Goal: Task Accomplishment & Management: Complete application form

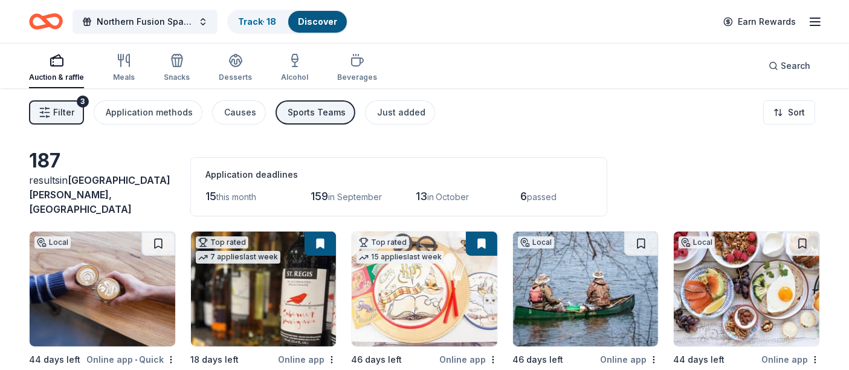
scroll to position [89, 0]
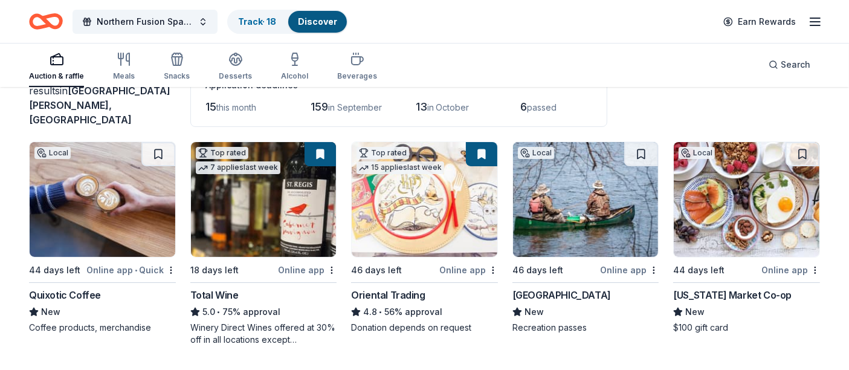
click at [740, 288] on div "Mississippi Market Co-op" at bounding box center [732, 295] width 118 height 14
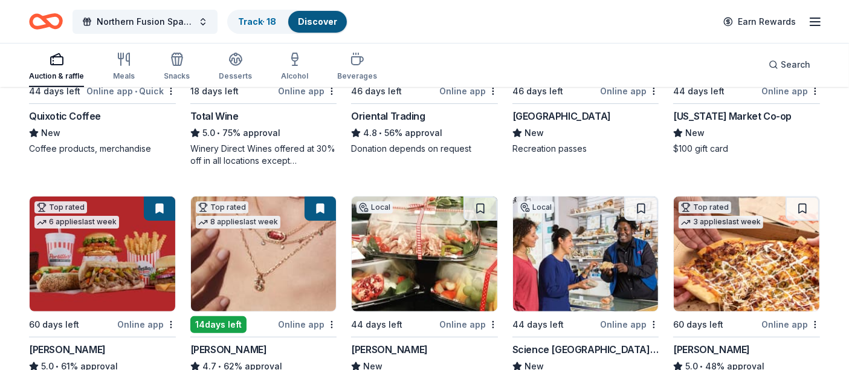
scroll to position [358, 0]
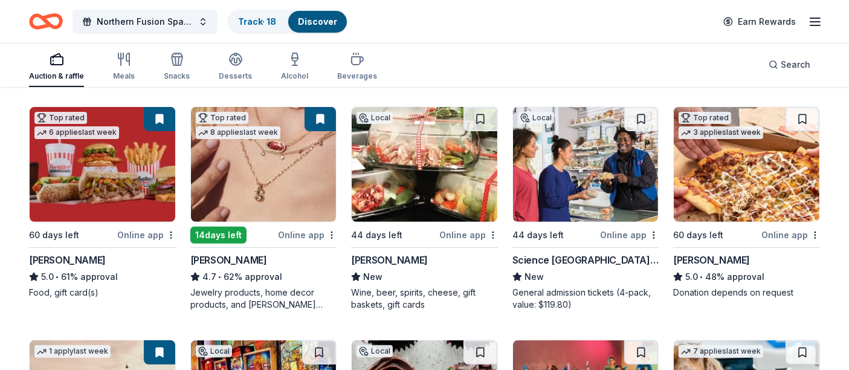
click at [67, 253] on div "Portillo's" at bounding box center [67, 260] width 77 height 14
click at [255, 180] on img at bounding box center [264, 164] width 146 height 115
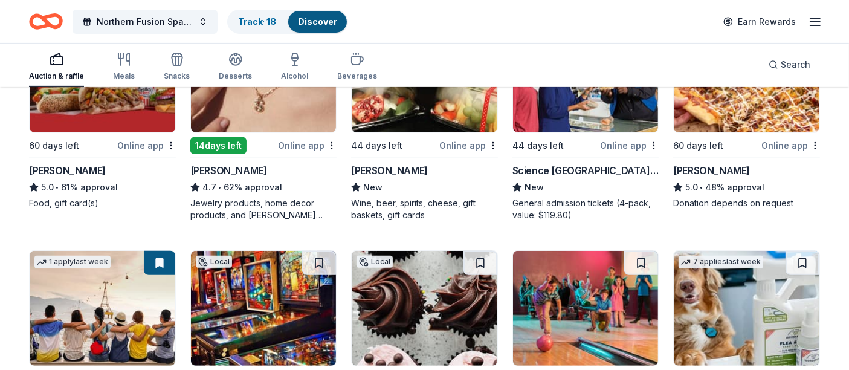
scroll to position [536, 0]
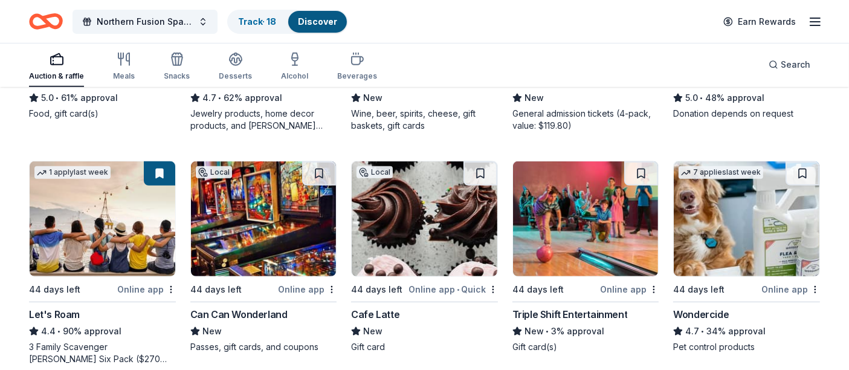
click at [562, 308] on div "Triple Shift Entertainment" at bounding box center [569, 314] width 115 height 14
click at [269, 205] on img at bounding box center [264, 218] width 146 height 115
click at [10, 141] on div "187 results in North Saint Paul, MN Application deadlines 15 this month 159 in …" at bounding box center [424, 356] width 849 height 1609
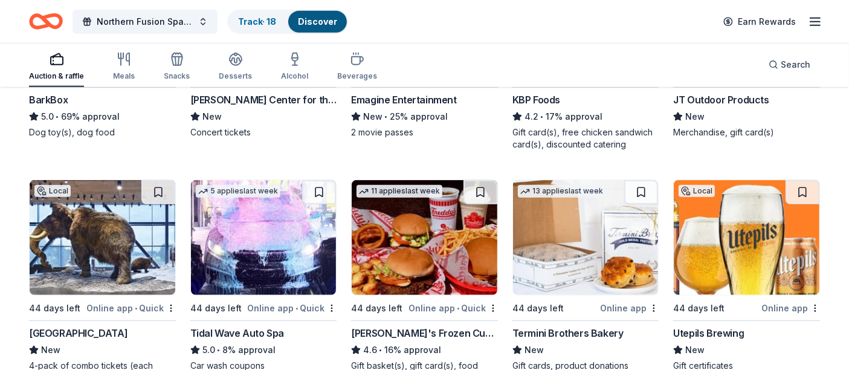
scroll to position [1074, 0]
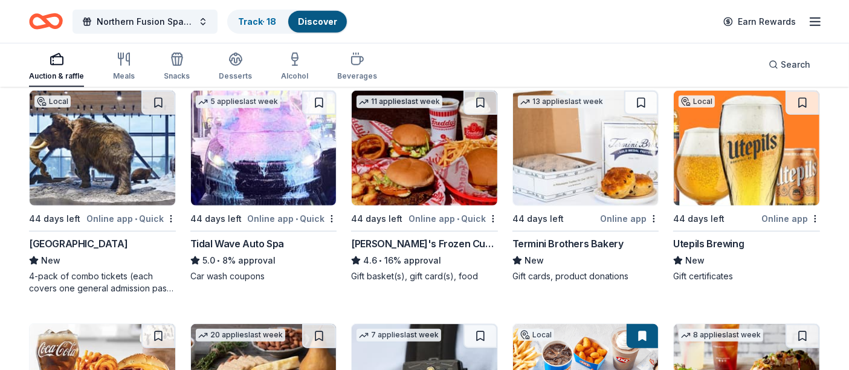
click at [54, 236] on div "Bell Museum" at bounding box center [78, 243] width 98 height 14
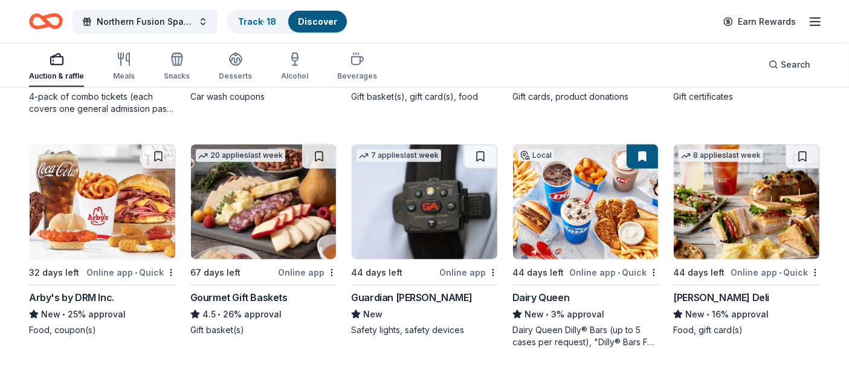
click at [575, 220] on img at bounding box center [586, 201] width 146 height 115
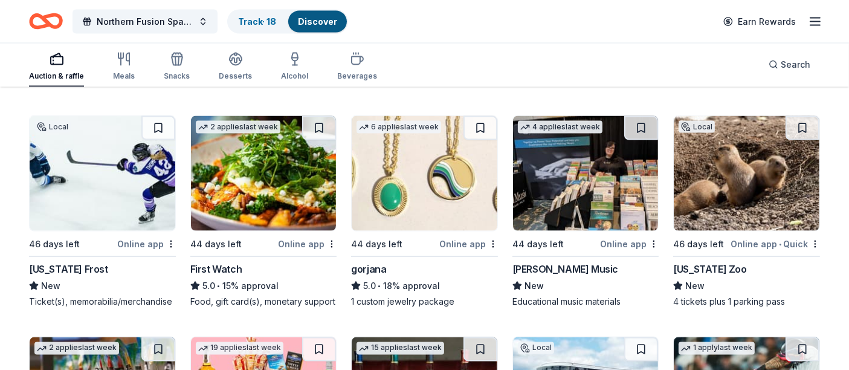
scroll to position [2058, 0]
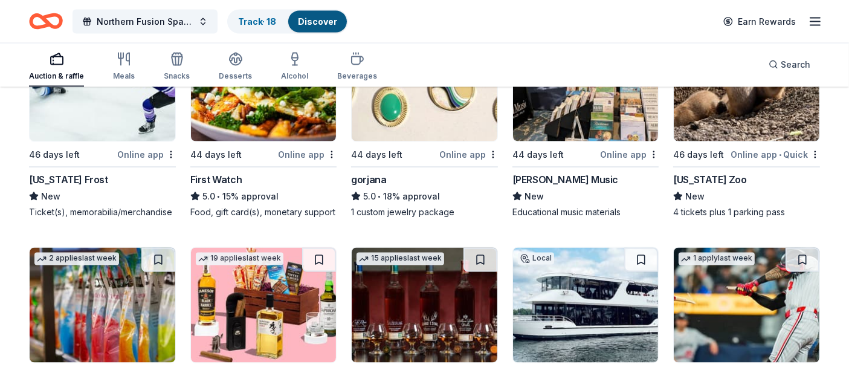
click at [85, 172] on div "[US_STATE] Frost" at bounding box center [68, 179] width 79 height 14
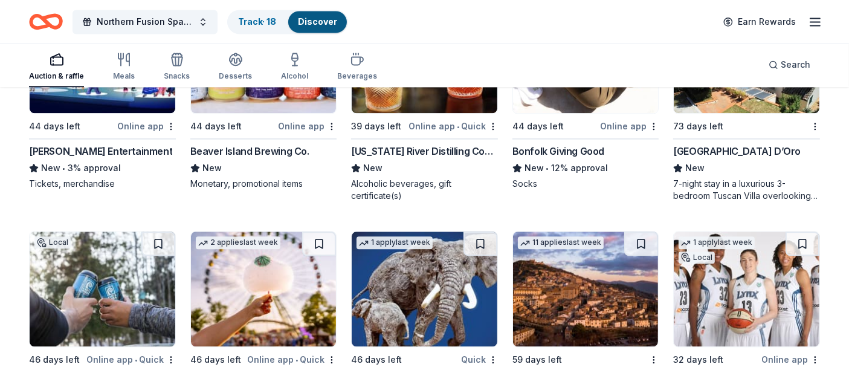
scroll to position [2953, 0]
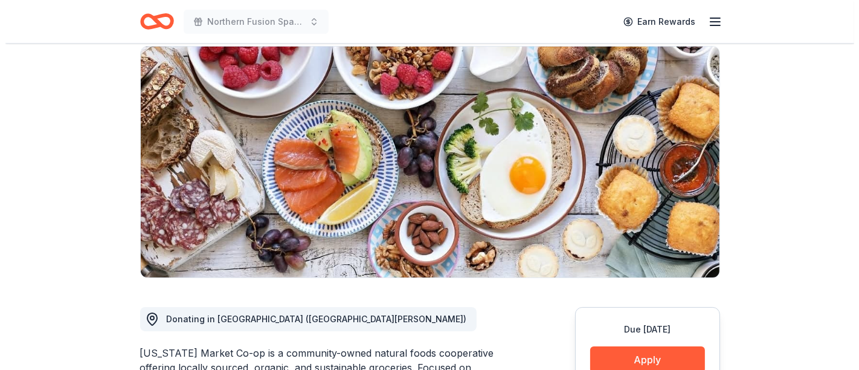
scroll to position [179, 0]
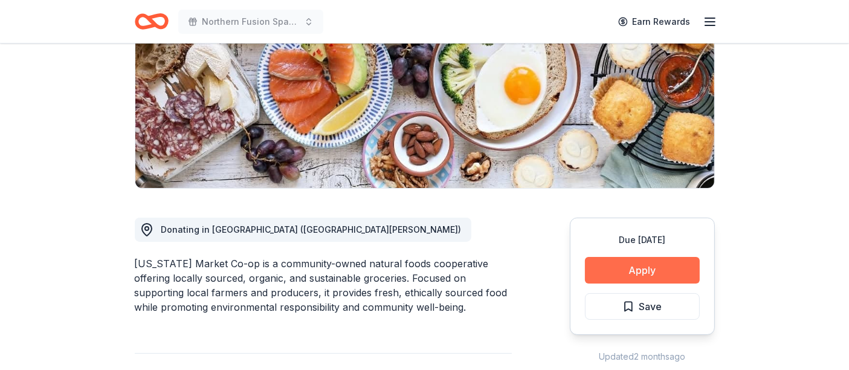
click at [614, 268] on button "Apply" at bounding box center [642, 270] width 115 height 27
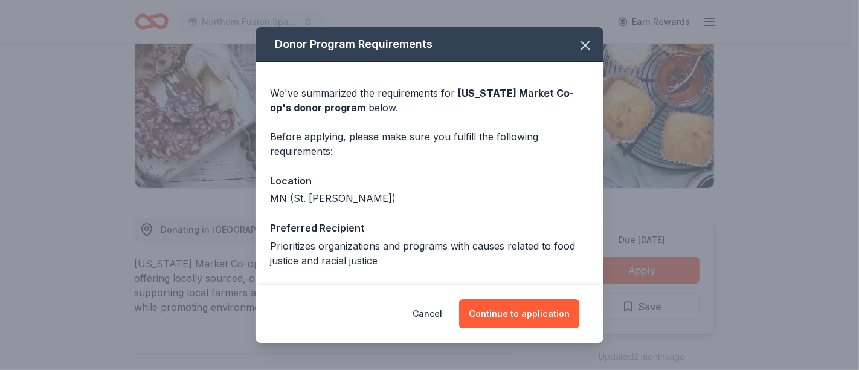
scroll to position [94, 0]
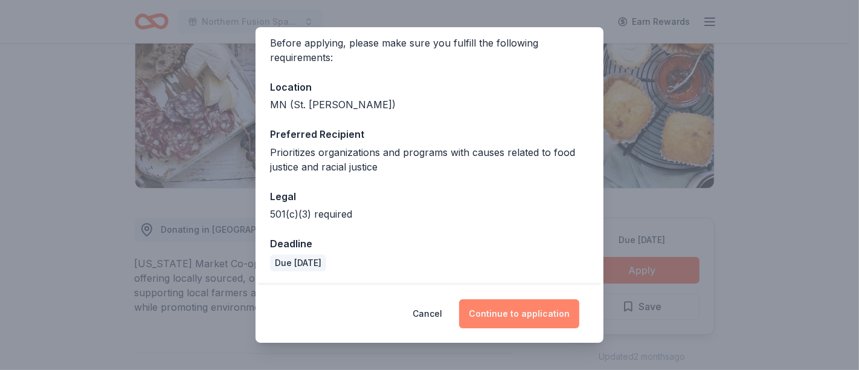
click at [504, 307] on button "Continue to application" at bounding box center [519, 313] width 120 height 29
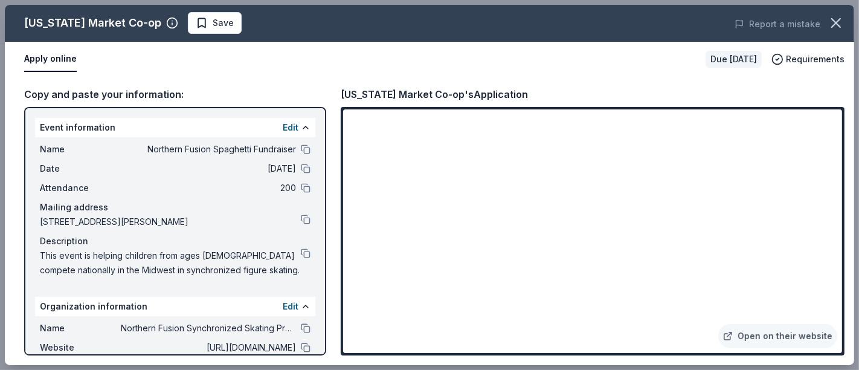
scroll to position [81, 0]
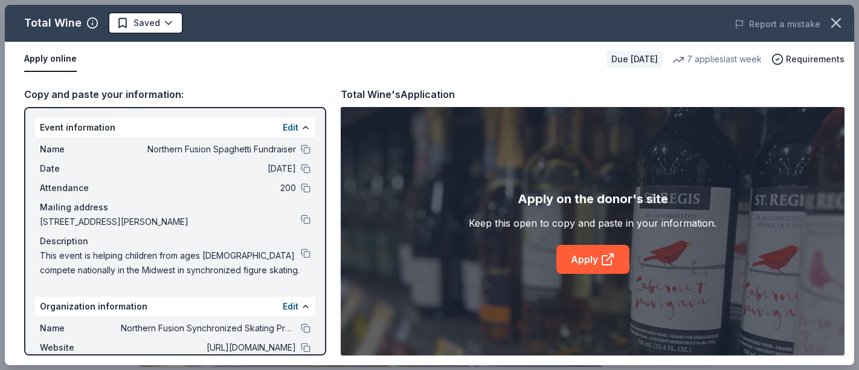
scroll to position [242, 0]
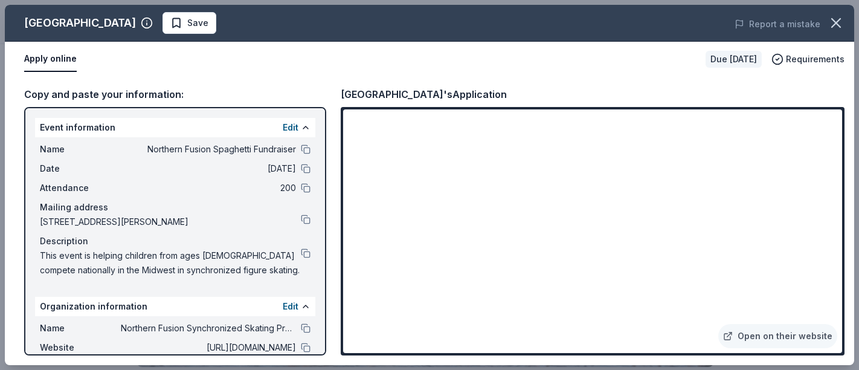
scroll to position [242, 0]
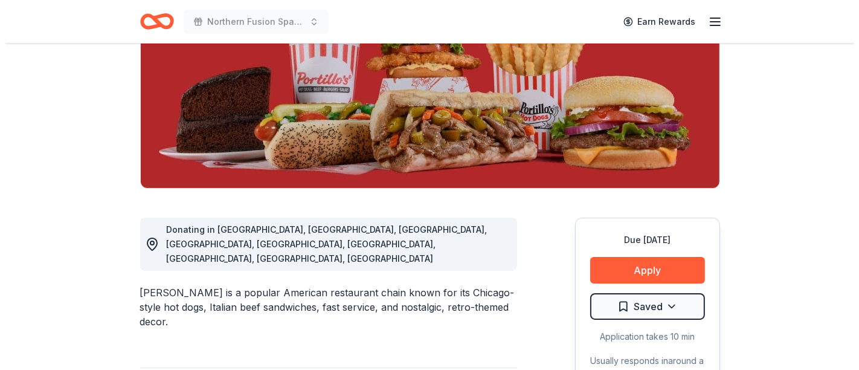
scroll to position [268, 0]
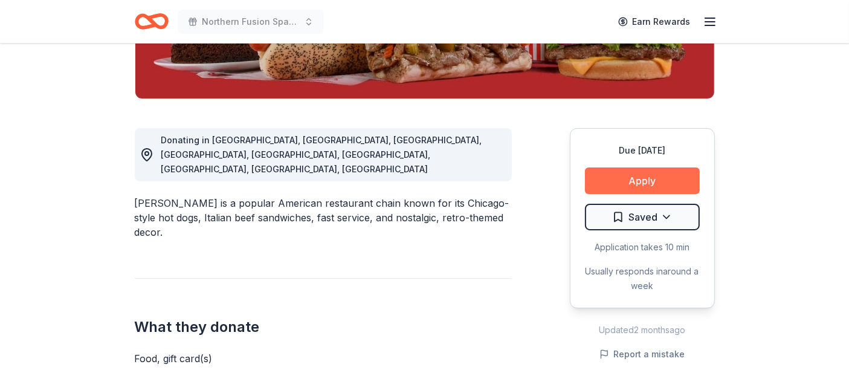
click at [649, 177] on button "Apply" at bounding box center [642, 180] width 115 height 27
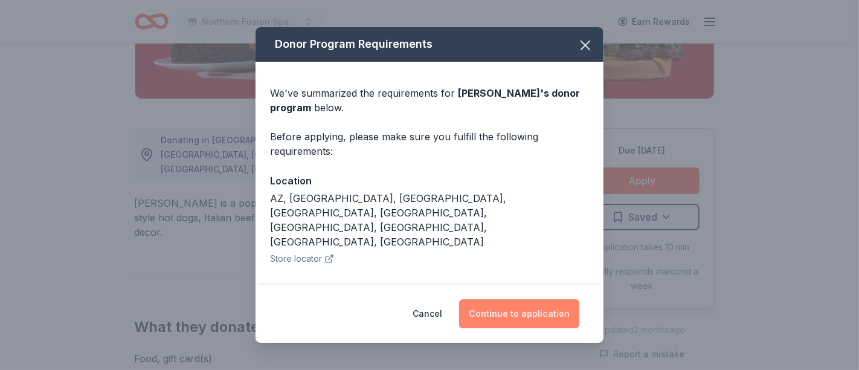
click at [503, 307] on button "Continue to application" at bounding box center [519, 313] width 120 height 29
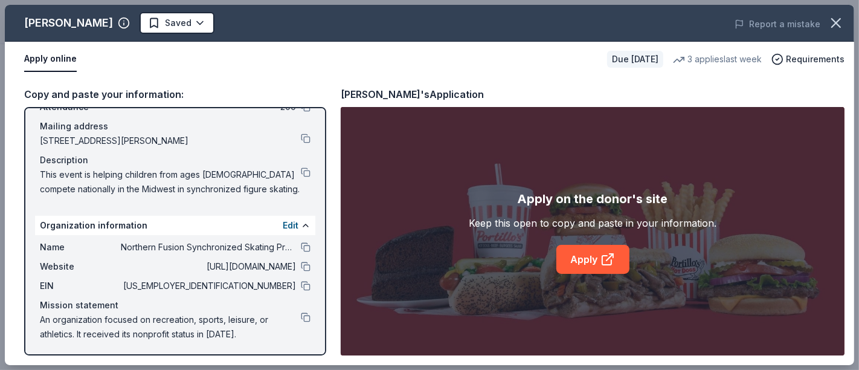
scroll to position [0, 0]
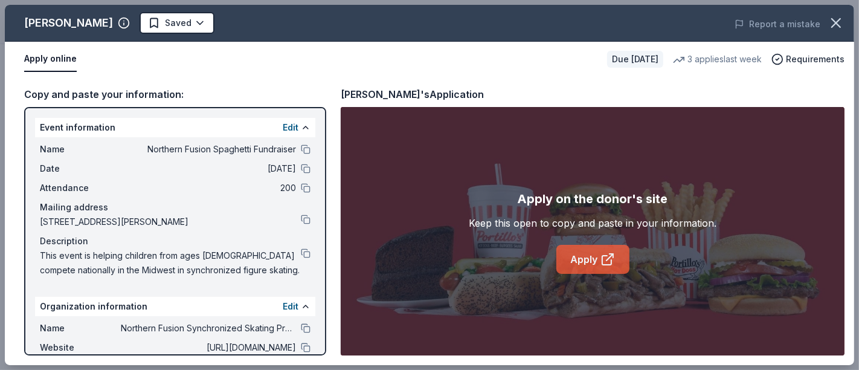
click at [593, 251] on link "Apply" at bounding box center [592, 259] width 73 height 29
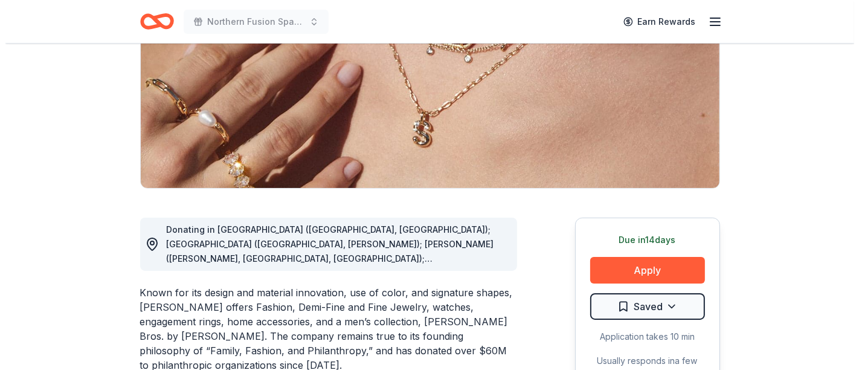
scroll to position [268, 0]
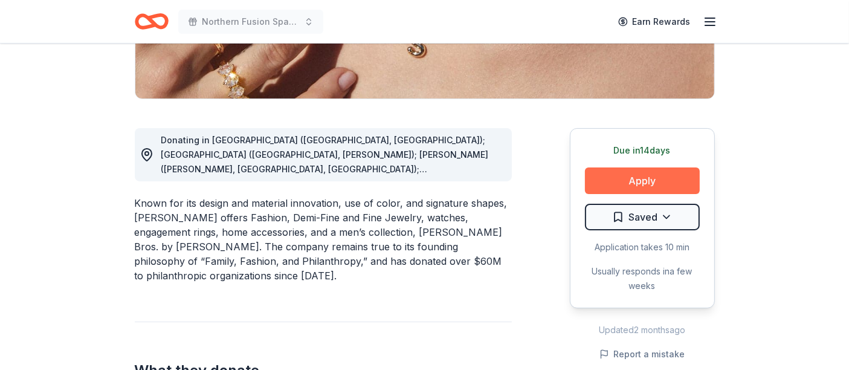
click at [610, 176] on button "Apply" at bounding box center [642, 180] width 115 height 27
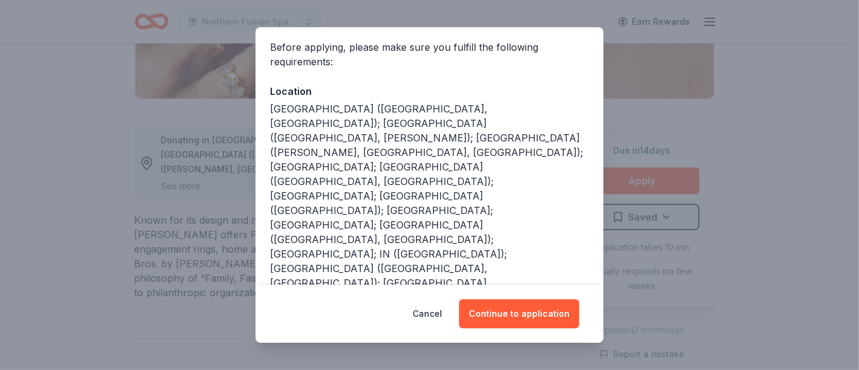
scroll to position [179, 0]
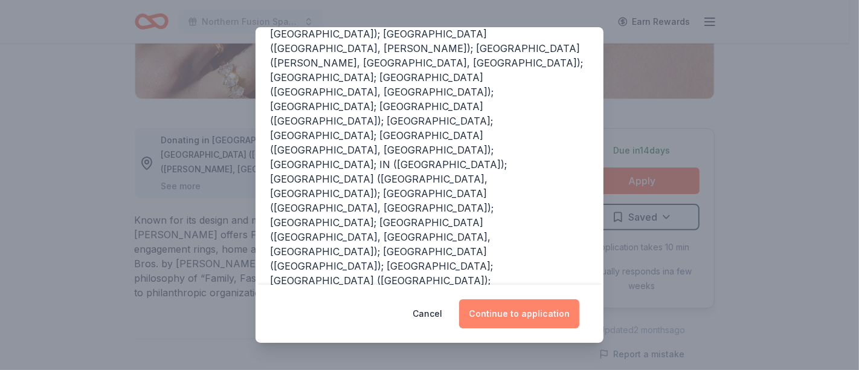
click at [498, 317] on button "Continue to application" at bounding box center [519, 313] width 120 height 29
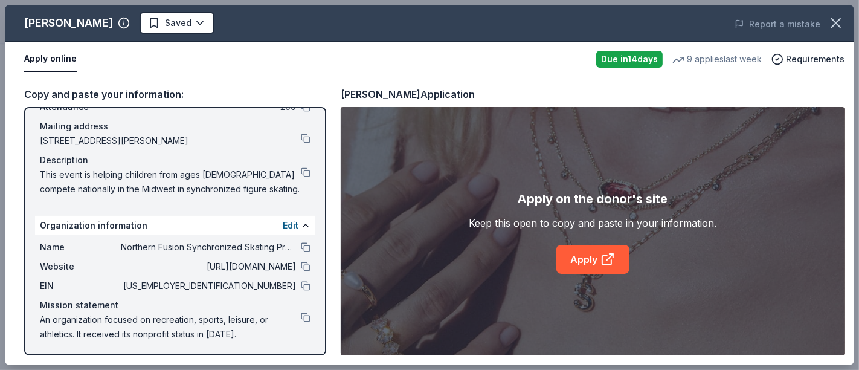
scroll to position [0, 0]
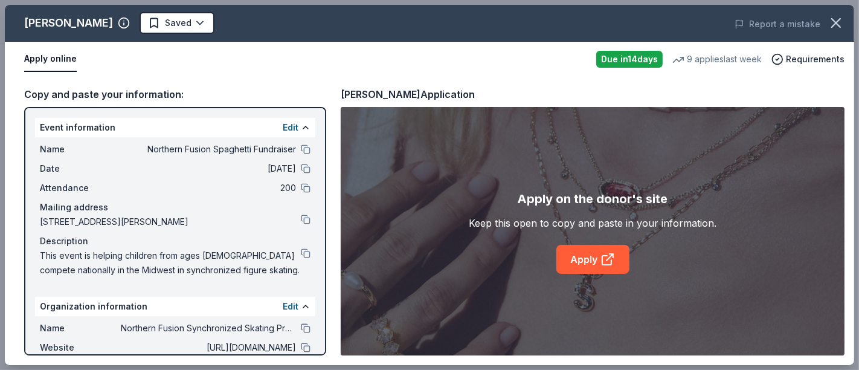
click at [156, 91] on div "Copy and paste your information:" at bounding box center [175, 94] width 302 height 16
click at [585, 247] on link "Apply" at bounding box center [592, 259] width 73 height 29
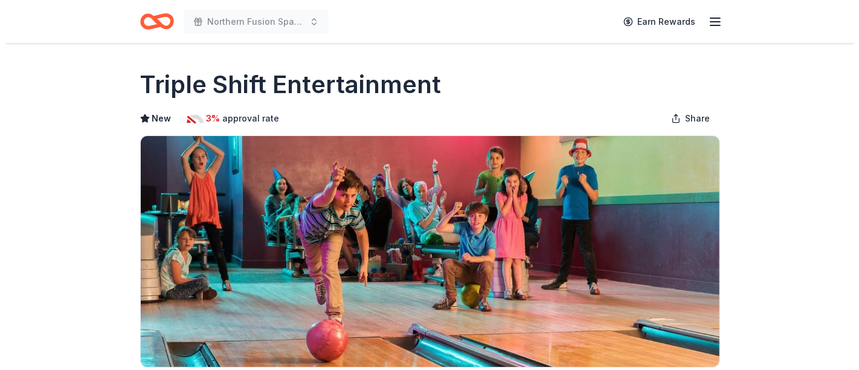
scroll to position [179, 0]
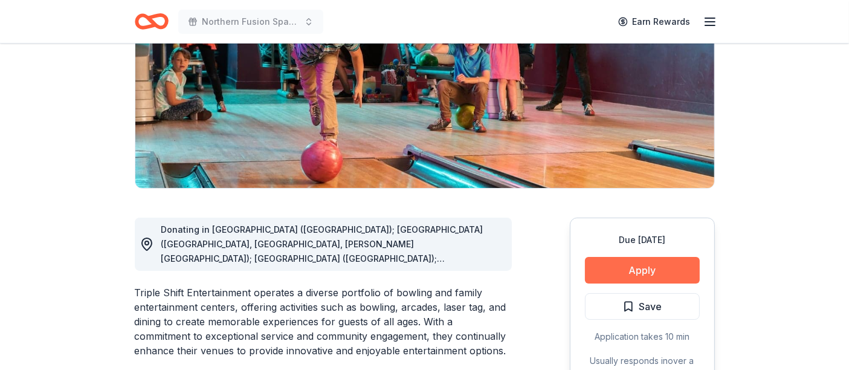
click at [607, 273] on button "Apply" at bounding box center [642, 270] width 115 height 27
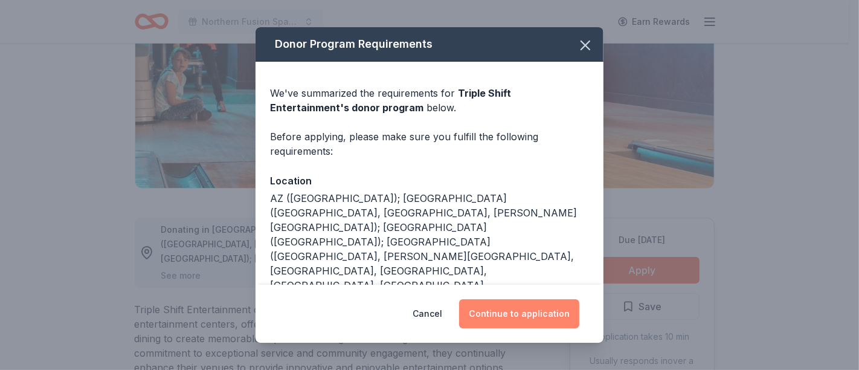
click at [536, 307] on button "Continue to application" at bounding box center [519, 313] width 120 height 29
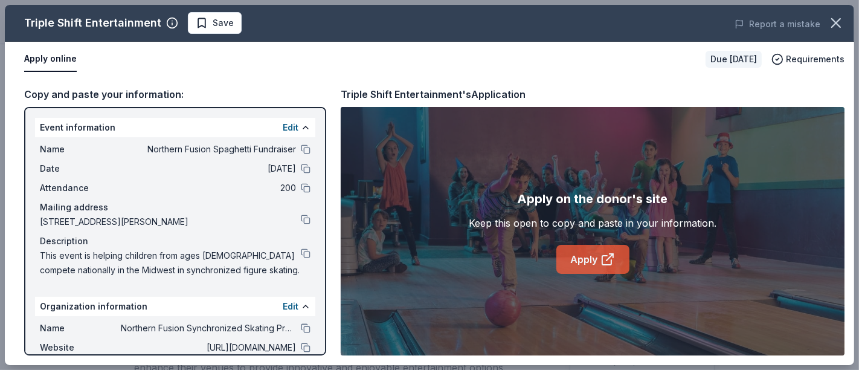
click at [592, 254] on link "Apply" at bounding box center [592, 259] width 73 height 29
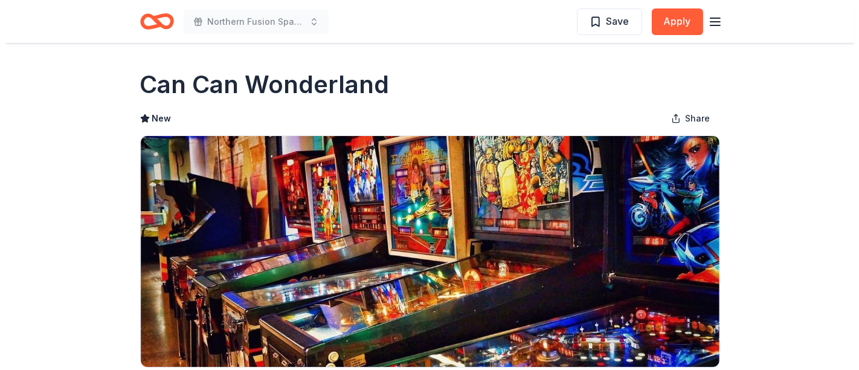
scroll to position [179, 0]
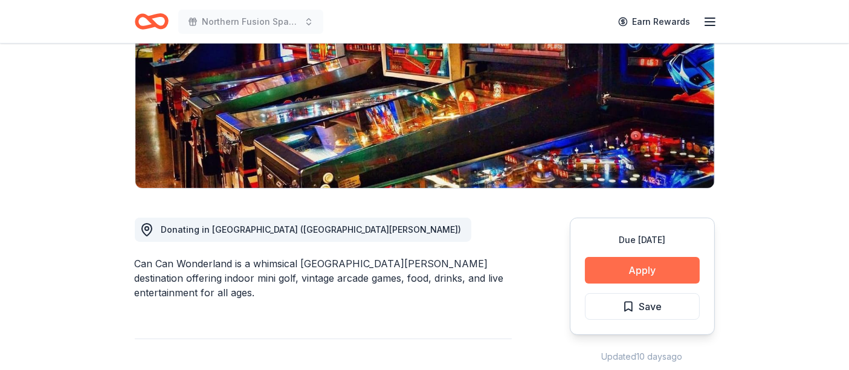
click at [605, 272] on button "Apply" at bounding box center [642, 270] width 115 height 27
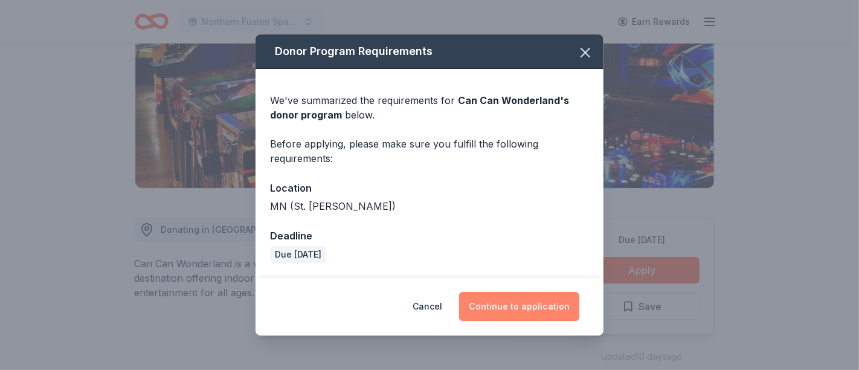
click at [507, 301] on button "Continue to application" at bounding box center [519, 306] width 120 height 29
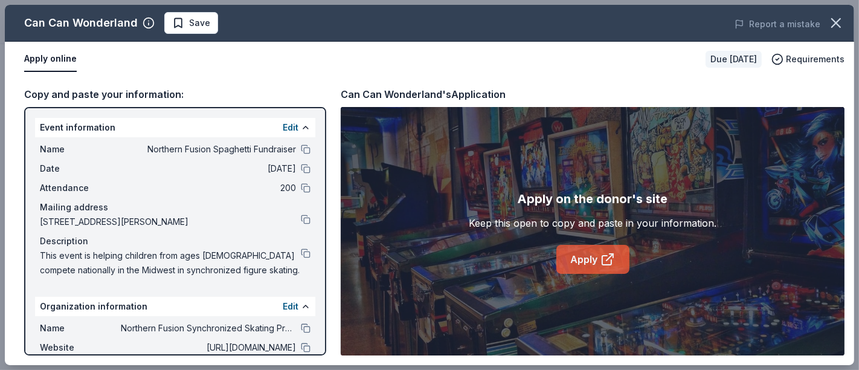
click at [567, 253] on link "Apply" at bounding box center [592, 259] width 73 height 29
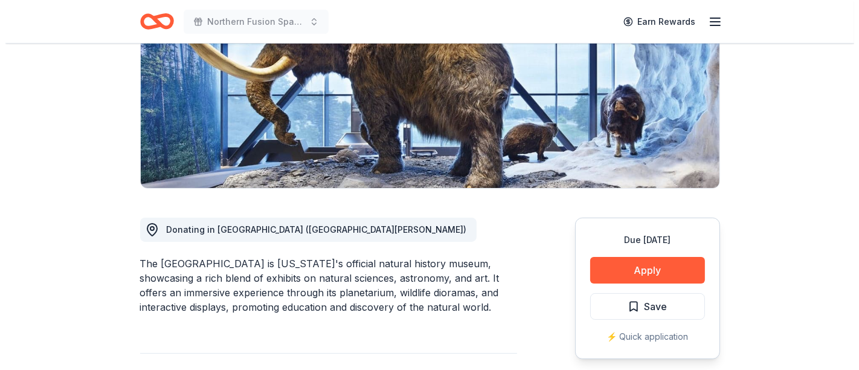
scroll to position [268, 0]
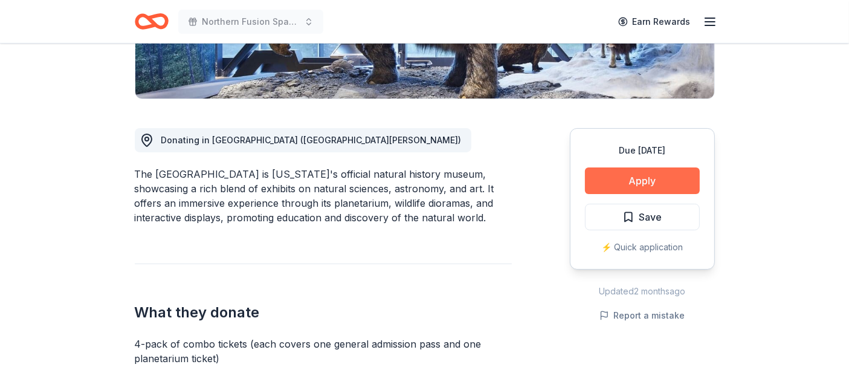
click at [639, 185] on button "Apply" at bounding box center [642, 180] width 115 height 27
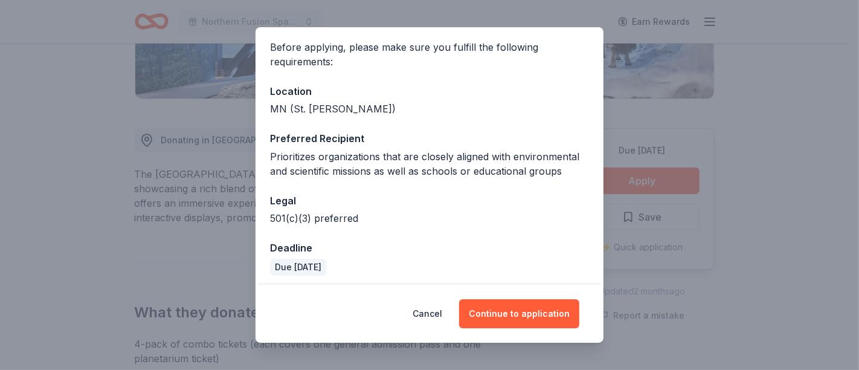
scroll to position [94, 0]
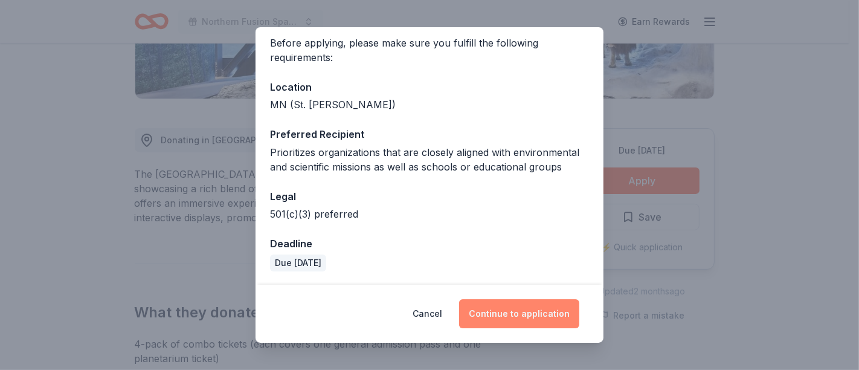
click at [498, 316] on button "Continue to application" at bounding box center [519, 313] width 120 height 29
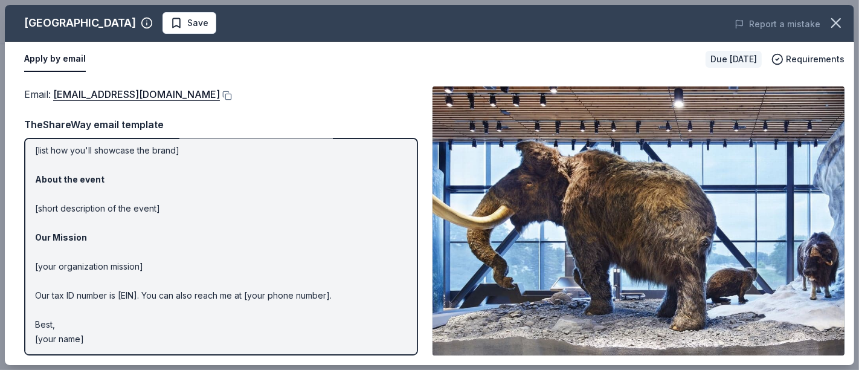
scroll to position [0, 0]
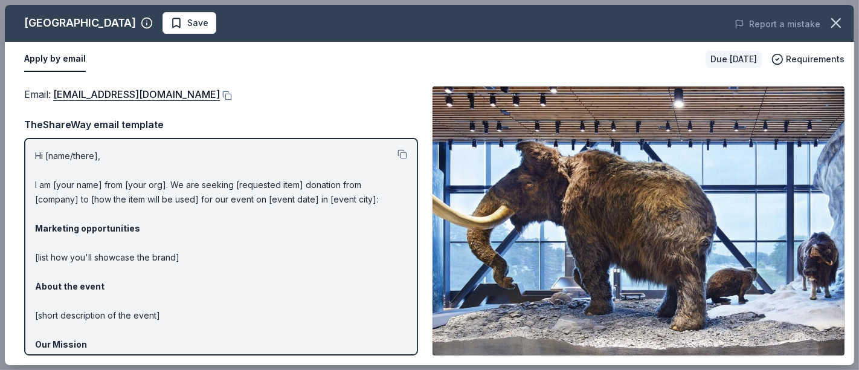
click at [52, 152] on p "Hi [name/there], I am [your name] from [your org]. We are seeking [requested it…" at bounding box center [221, 301] width 372 height 304
click at [36, 150] on p "Hi [name/there], I am [your name] from [your org]. We are seeking [requested it…" at bounding box center [221, 301] width 372 height 304
drag, startPoint x: 33, startPoint y: 152, endPoint x: 95, endPoint y: 164, distance: 63.4
click at [95, 164] on div "Hi [name/there], I am [your name] from [your org]. We are seeking [requested it…" at bounding box center [221, 246] width 394 height 217
click at [108, 163] on p "Hi [name/there], I am [your name] from [your org]. We are seeking [requested it…" at bounding box center [221, 301] width 372 height 304
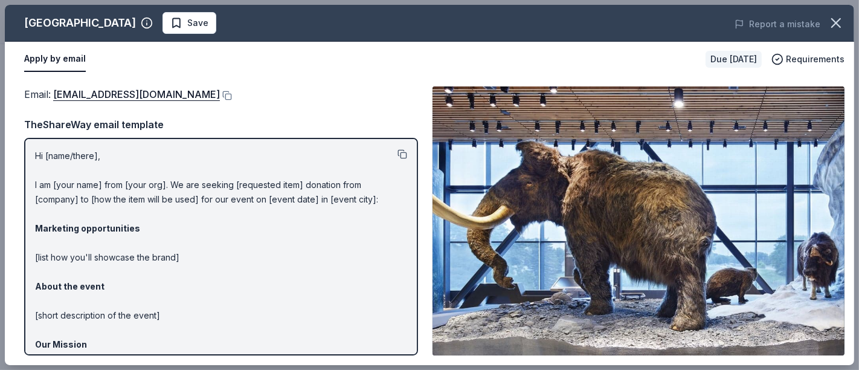
click at [398, 152] on button at bounding box center [403, 154] width 10 height 10
click at [220, 94] on button at bounding box center [226, 96] width 12 height 10
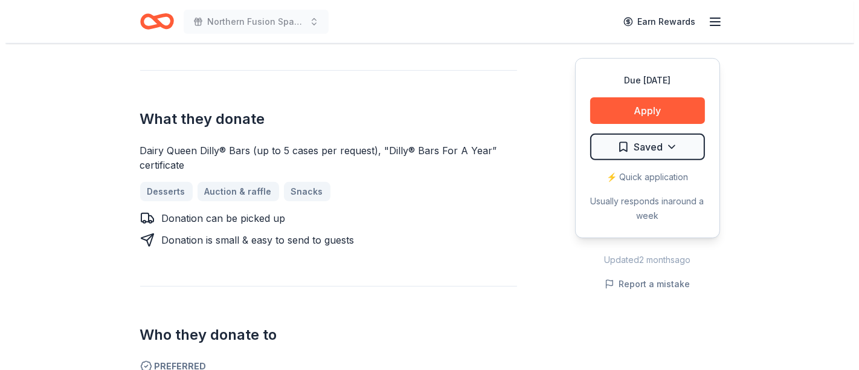
scroll to position [536, 0]
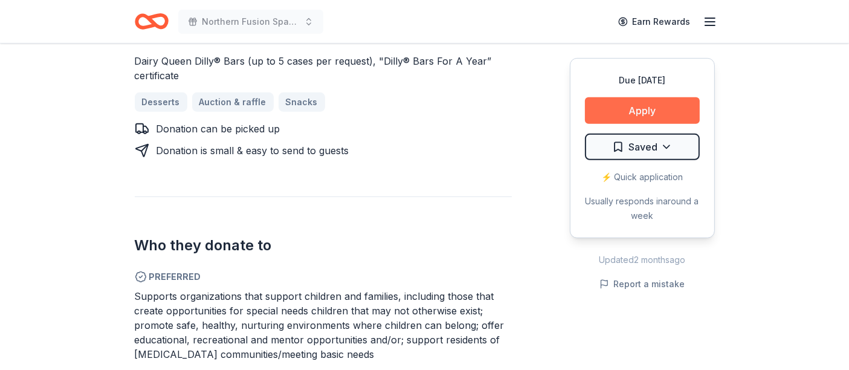
click at [632, 117] on button "Apply" at bounding box center [642, 110] width 115 height 27
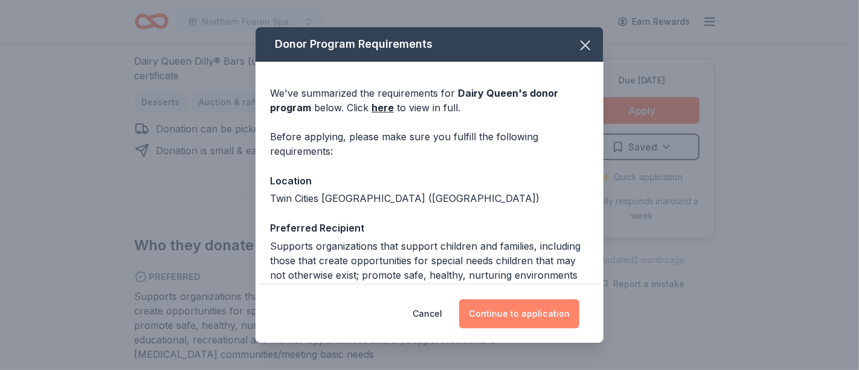
click at [522, 304] on button "Continue to application" at bounding box center [519, 313] width 120 height 29
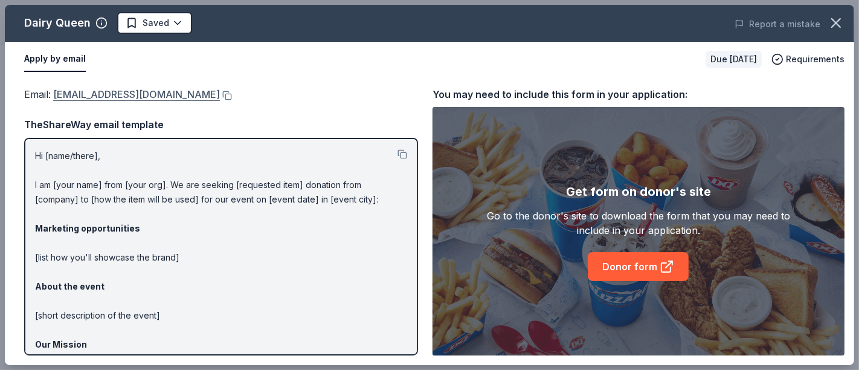
drag, startPoint x: 53, startPoint y: 94, endPoint x: 117, endPoint y: 99, distance: 64.3
click at [117, 99] on span "Email : DQCARES@IDQ.COM" at bounding box center [122, 94] width 196 height 12
click at [220, 91] on button at bounding box center [226, 96] width 12 height 10
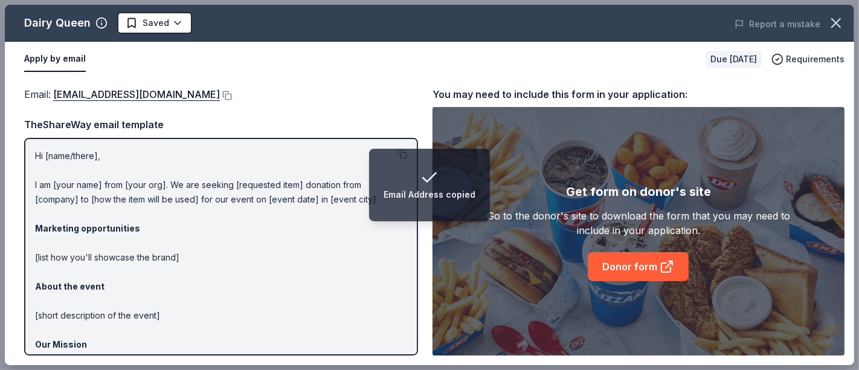
click at [153, 156] on p "Hi [name/there], I am [your name] from [your org]. We are seeking [requested it…" at bounding box center [221, 301] width 372 height 304
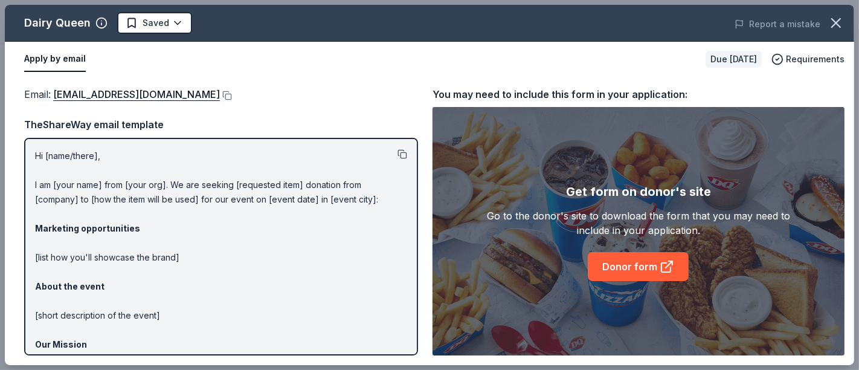
click at [398, 149] on button at bounding box center [403, 154] width 10 height 10
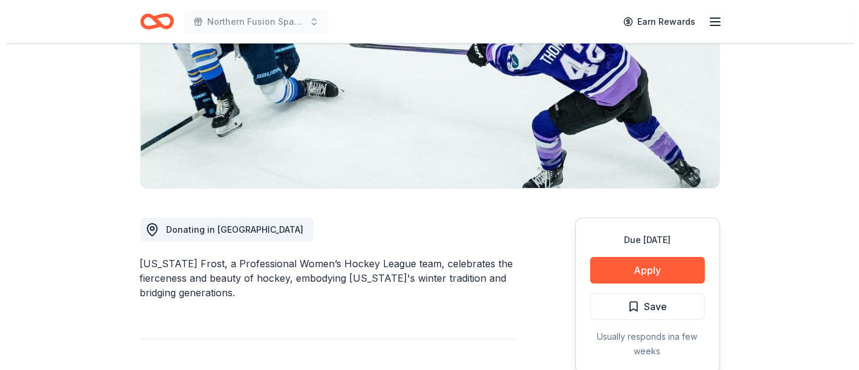
scroll to position [358, 0]
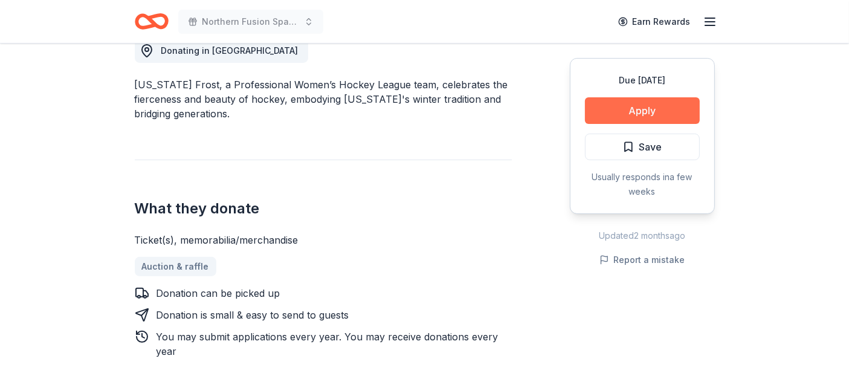
click at [622, 100] on button "Apply" at bounding box center [642, 110] width 115 height 27
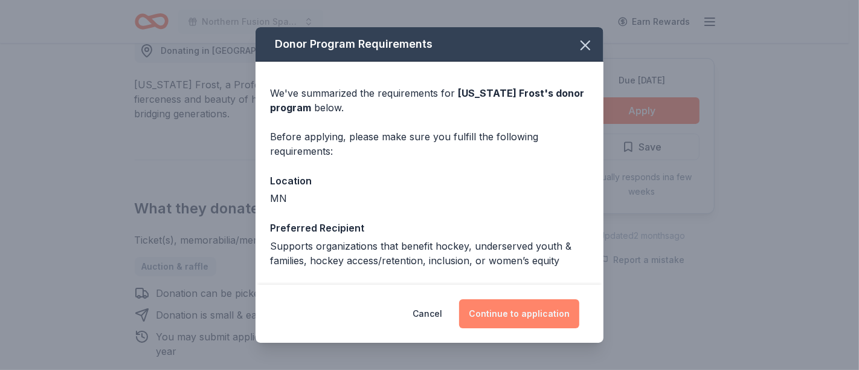
click at [511, 313] on button "Continue to application" at bounding box center [519, 313] width 120 height 29
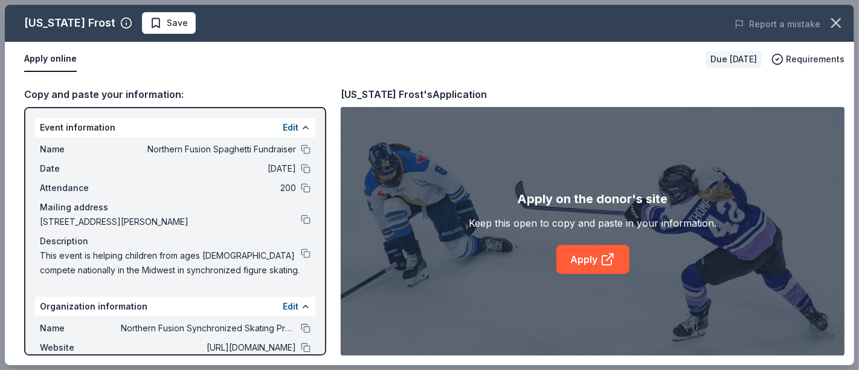
click at [578, 243] on div "Apply on the donor's site Keep this open to copy and paste in your information.…" at bounding box center [593, 231] width 248 height 85
click at [576, 250] on link "Apply" at bounding box center [592, 259] width 73 height 29
